Goal: Task Accomplishment & Management: Use online tool/utility

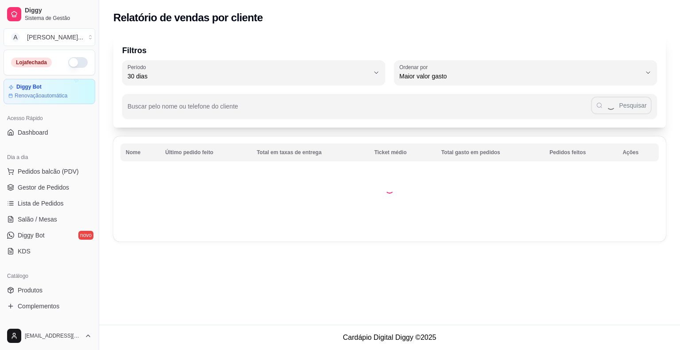
select select "30"
select select "HIGHEST_TOTAL_SPENT_WITH_ORDERS"
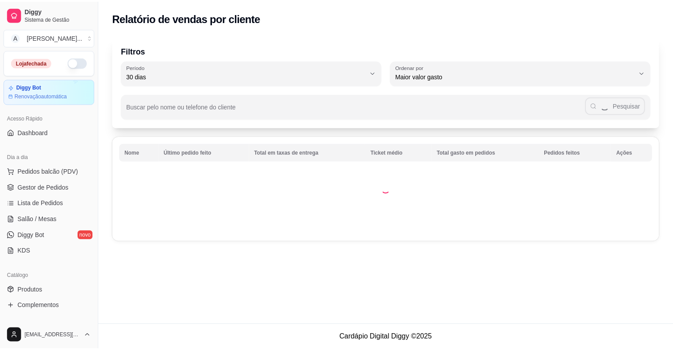
scroll to position [89, 0]
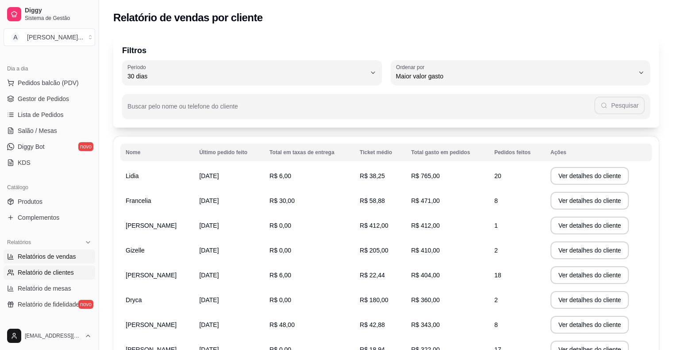
click at [58, 257] on span "Relatórios de vendas" at bounding box center [47, 256] width 58 height 9
select select "ALL"
select select "0"
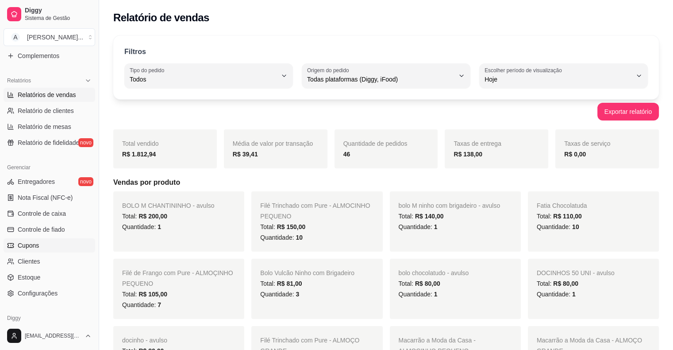
scroll to position [266, 0]
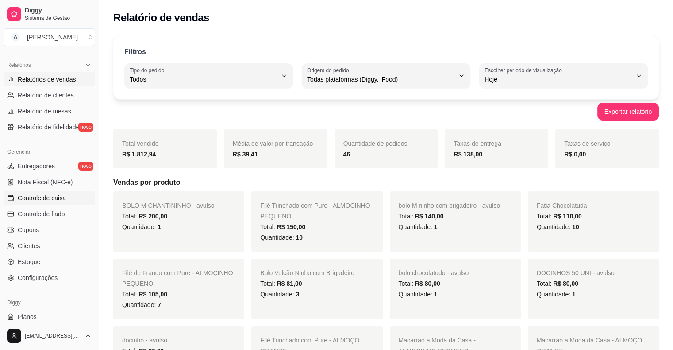
click at [72, 197] on link "Controle de caixa" at bounding box center [50, 198] width 92 height 14
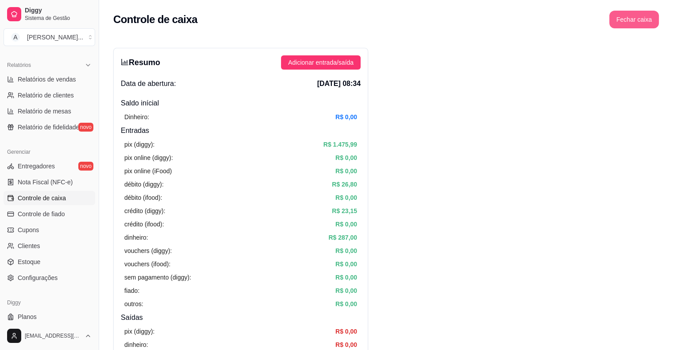
click at [630, 19] on button "Fechar caixa" at bounding box center [635, 20] width 50 height 18
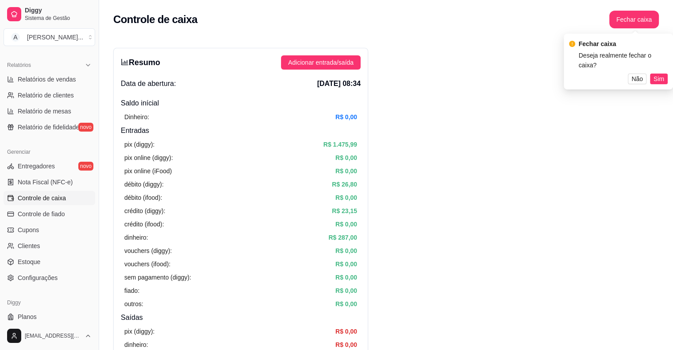
click at [664, 82] on div "Fechar caixa Deseja realmente fechar o caixa? Não Sim" at bounding box center [618, 62] width 109 height 56
click at [666, 75] on button "Sim" at bounding box center [659, 78] width 18 height 11
